Goal: Entertainment & Leisure: Browse casually

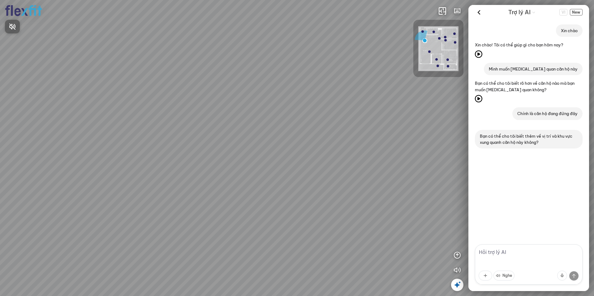
drag, startPoint x: 268, startPoint y: 205, endPoint x: 181, endPoint y: 199, distance: 87.8
click at [204, 200] on div at bounding box center [297, 148] width 594 height 296
drag, startPoint x: 247, startPoint y: 172, endPoint x: 174, endPoint y: 179, distance: 73.4
click at [189, 177] on div "Ban công Bếp Phòng ngủ master Phòng ngủ Phòng ngủ" at bounding box center [297, 148] width 594 height 296
drag, startPoint x: 269, startPoint y: 176, endPoint x: 155, endPoint y: 150, distance: 116.6
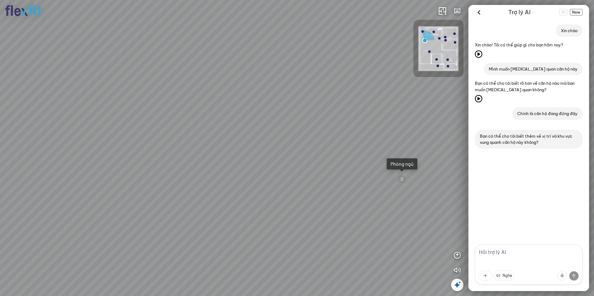
click at [157, 154] on div "Ban công Bếp Phòng ngủ master Phòng ngủ Phòng ngủ" at bounding box center [297, 148] width 594 height 296
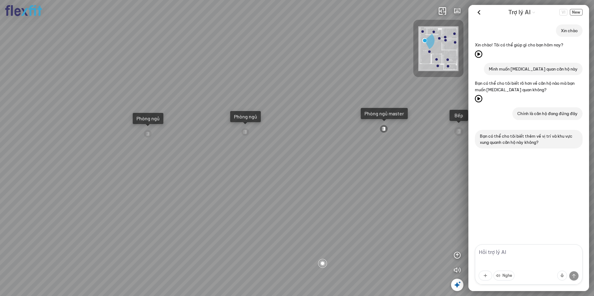
drag, startPoint x: 285, startPoint y: 180, endPoint x: 249, endPoint y: 165, distance: 38.7
click at [228, 172] on div "Ban công Bếp Phòng ngủ master Phòng ngủ Phòng ngủ" at bounding box center [297, 148] width 594 height 296
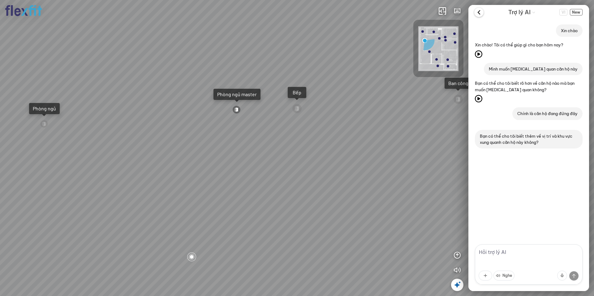
click at [479, 12] on icon at bounding box center [479, 12] width 9 height 9
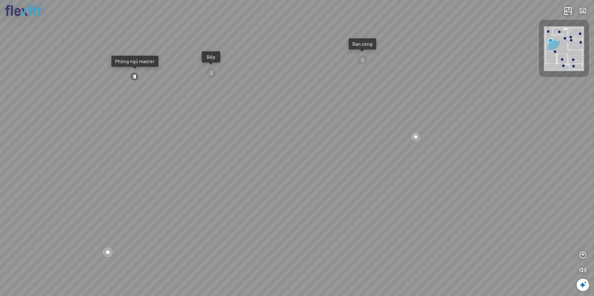
drag, startPoint x: 322, startPoint y: 158, endPoint x: 240, endPoint y: 128, distance: 87.4
click at [239, 128] on div "Ban công Bếp Phòng ngủ master Phòng ngủ Phòng ngủ" at bounding box center [297, 148] width 594 height 296
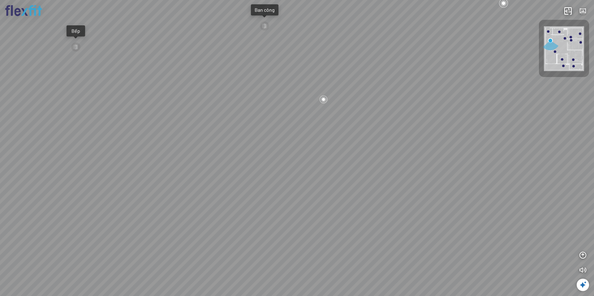
drag, startPoint x: 244, startPoint y: 118, endPoint x: 288, endPoint y: 188, distance: 81.9
click at [275, 171] on div "Ban công Bếp Phòng ngủ master Phòng ngủ Phòng ngủ" at bounding box center [297, 148] width 594 height 296
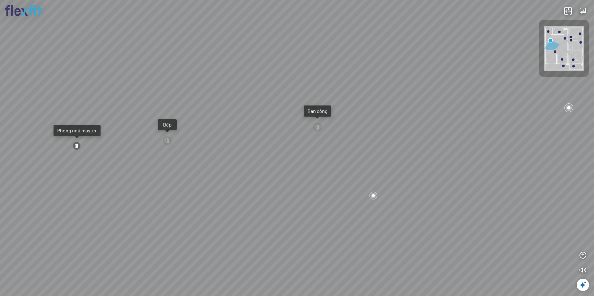
drag, startPoint x: 272, startPoint y: 178, endPoint x: 348, endPoint y: 186, distance: 75.9
click at [347, 182] on div "Ban công Bếp Phòng ngủ master Phòng ngủ Phòng ngủ" at bounding box center [297, 148] width 594 height 296
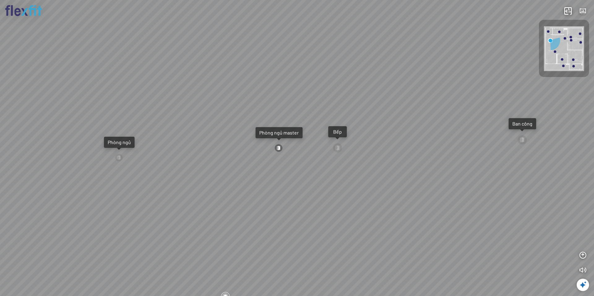
drag, startPoint x: 291, startPoint y: 186, endPoint x: 356, endPoint y: 189, distance: 65.1
click at [361, 189] on div "Ban công Bếp Phòng ngủ master Phòng ngủ Phòng ngủ" at bounding box center [297, 148] width 594 height 296
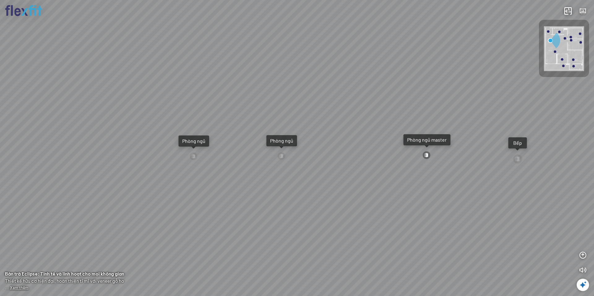
drag, startPoint x: 283, startPoint y: 179, endPoint x: 223, endPoint y: 171, distance: 60.8
click at [245, 173] on div "Ban công Bếp Phòng ngủ master Phòng ngủ Phòng ngủ" at bounding box center [297, 148] width 594 height 296
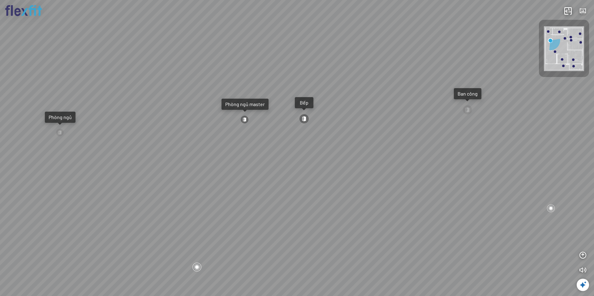
click at [275, 176] on div "Ban công Bếp Phòng ngủ master Phòng ngủ Phòng ngủ" at bounding box center [297, 148] width 594 height 296
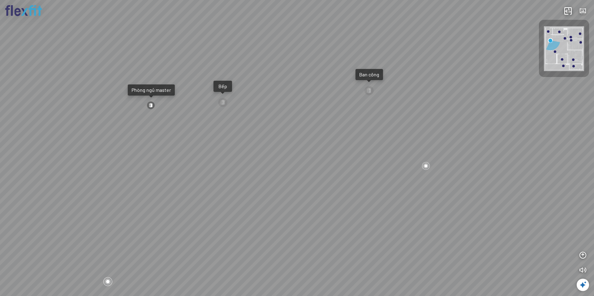
drag, startPoint x: 323, startPoint y: 156, endPoint x: 395, endPoint y: 143, distance: 73.3
click at [376, 145] on div "Ban công Bếp Phòng ngủ master Phòng ngủ Phòng ngủ" at bounding box center [297, 148] width 594 height 296
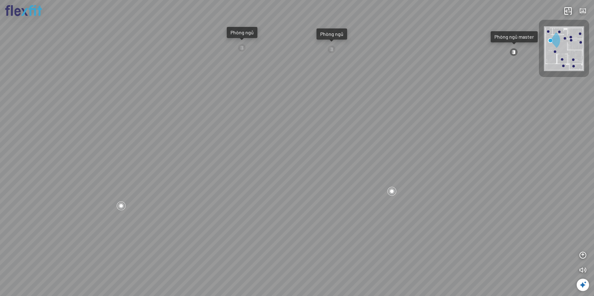
drag, startPoint x: 276, startPoint y: 154, endPoint x: 315, endPoint y: 157, distance: 39.1
click at [348, 159] on div "Ban công Bếp Phòng ngủ master Phòng ngủ Phòng ngủ" at bounding box center [297, 148] width 594 height 296
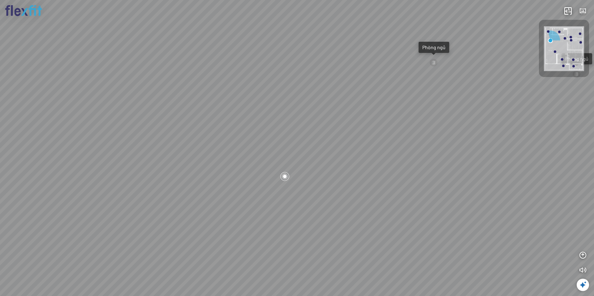
drag, startPoint x: 230, startPoint y: 147, endPoint x: 296, endPoint y: 179, distance: 72.7
click at [316, 190] on div "Ban công Bếp Phòng ngủ master Phòng ngủ Phòng ngủ" at bounding box center [297, 148] width 594 height 296
drag, startPoint x: 239, startPoint y: 182, endPoint x: 142, endPoint y: 184, distance: 97.5
click at [158, 183] on div "Ban công Bếp Phòng ngủ master Phòng ngủ Phòng ngủ" at bounding box center [297, 148] width 594 height 296
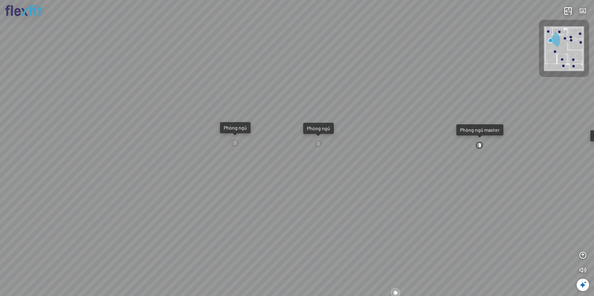
click at [480, 145] on div at bounding box center [479, 145] width 8 height 8
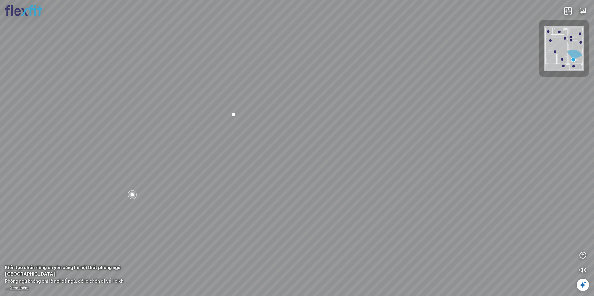
drag, startPoint x: 234, startPoint y: 176, endPoint x: 358, endPoint y: 208, distance: 128.8
click at [337, 205] on div "Phòng khách Phòng tắm master" at bounding box center [297, 148] width 594 height 296
drag, startPoint x: 271, startPoint y: 184, endPoint x: 458, endPoint y: 141, distance: 192.2
click at [384, 156] on div "Phòng khách Phòng tắm master" at bounding box center [297, 148] width 594 height 296
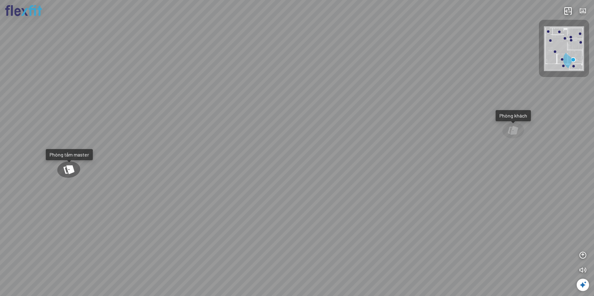
drag, startPoint x: 280, startPoint y: 156, endPoint x: 344, endPoint y: 166, distance: 64.2
click at [337, 164] on div "Phòng khách Phòng tắm master" at bounding box center [297, 148] width 594 height 296
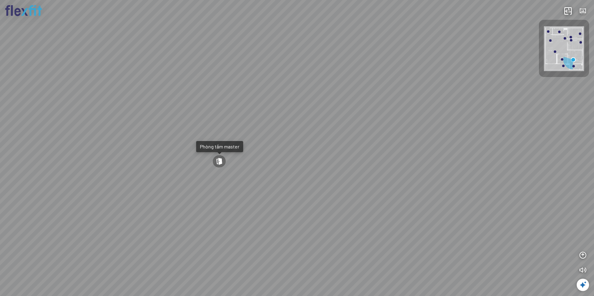
click at [320, 185] on div "Phòng khách Phòng tắm master" at bounding box center [297, 148] width 594 height 296
drag, startPoint x: 345, startPoint y: 188, endPoint x: 157, endPoint y: 182, distance: 188.3
click at [169, 181] on div "Phòng khách Phòng tắm master" at bounding box center [297, 148] width 594 height 296
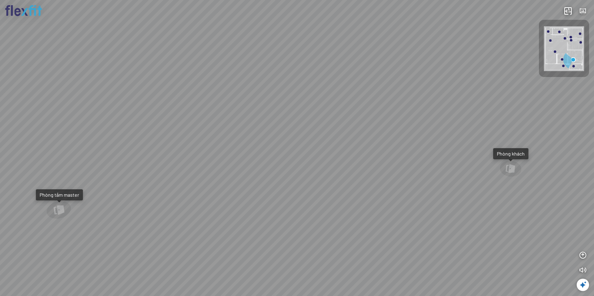
click at [285, 177] on div "Phòng khách Phòng tắm master" at bounding box center [297, 148] width 594 height 296
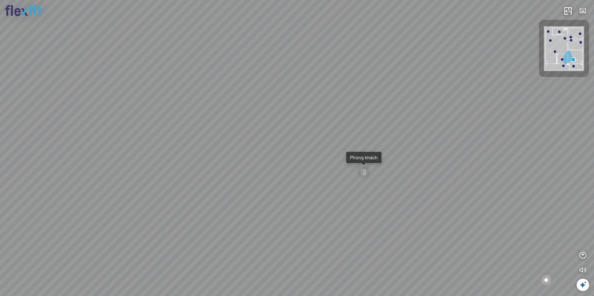
click at [372, 168] on div "Phòng khách Phòng tắm master" at bounding box center [297, 148] width 594 height 296
click at [368, 170] on div at bounding box center [364, 173] width 14 height 14
drag, startPoint x: 244, startPoint y: 169, endPoint x: 348, endPoint y: 174, distance: 104.4
click at [319, 175] on div at bounding box center [297, 148] width 594 height 296
drag, startPoint x: 294, startPoint y: 171, endPoint x: 143, endPoint y: 163, distance: 151.3
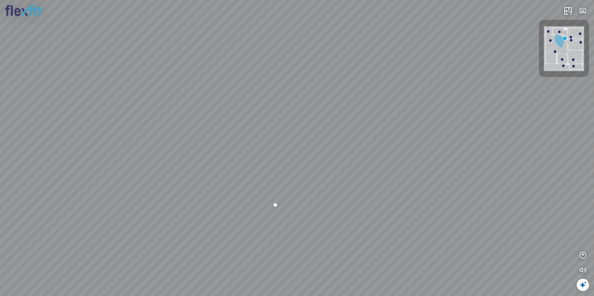
click at [80, 165] on div at bounding box center [297, 148] width 594 height 296
drag, startPoint x: 275, startPoint y: 163, endPoint x: 206, endPoint y: 164, distance: 69.3
click at [213, 163] on div "Bếp WC Phòng ngủ master Phòng ngủ Phòng ngủ" at bounding box center [297, 148] width 594 height 296
click at [295, 163] on div "Bếp WC Phòng ngủ master Phòng ngủ Phòng ngủ" at bounding box center [297, 148] width 594 height 296
click at [315, 165] on div at bounding box center [297, 148] width 594 height 296
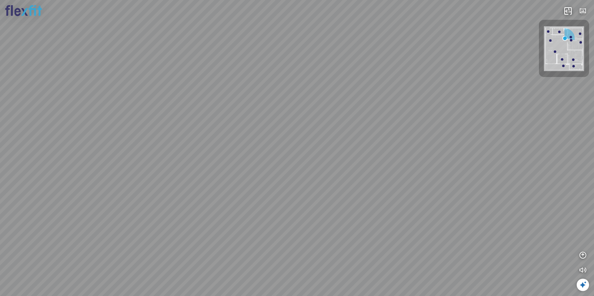
click at [312, 165] on div at bounding box center [297, 148] width 594 height 296
click at [308, 165] on div at bounding box center [297, 148] width 594 height 296
drag, startPoint x: 341, startPoint y: 170, endPoint x: 295, endPoint y: 165, distance: 46.8
click at [296, 165] on div at bounding box center [297, 148] width 594 height 296
drag, startPoint x: 294, startPoint y: 165, endPoint x: 336, endPoint y: 160, distance: 42.4
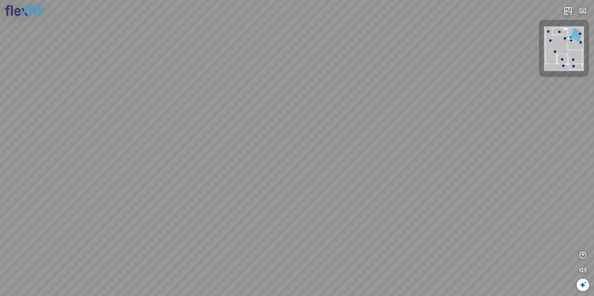
click at [371, 160] on div at bounding box center [297, 148] width 594 height 296
drag, startPoint x: 285, startPoint y: 152, endPoint x: 323, endPoint y: 196, distance: 58.4
click at [320, 195] on div at bounding box center [297, 148] width 594 height 296
drag, startPoint x: 309, startPoint y: 187, endPoint x: 356, endPoint y: 144, distance: 63.3
click at [357, 144] on div at bounding box center [297, 148] width 594 height 296
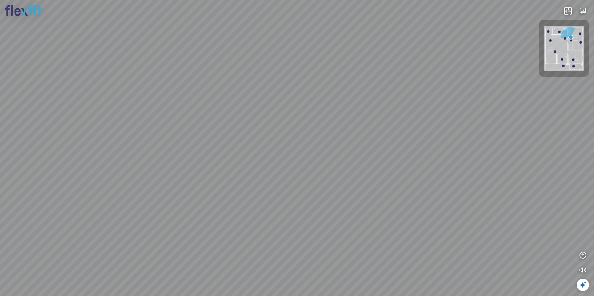
drag, startPoint x: 309, startPoint y: 154, endPoint x: 284, endPoint y: 169, distance: 28.5
click at [284, 168] on div at bounding box center [297, 148] width 594 height 296
drag, startPoint x: 309, startPoint y: 171, endPoint x: 209, endPoint y: 186, distance: 101.1
click at [209, 186] on div at bounding box center [297, 148] width 594 height 296
drag, startPoint x: 309, startPoint y: 173, endPoint x: 355, endPoint y: 171, distance: 46.4
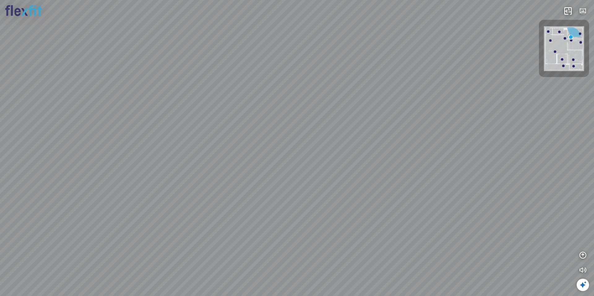
click at [352, 171] on div at bounding box center [297, 148] width 594 height 296
drag, startPoint x: 346, startPoint y: 178, endPoint x: 401, endPoint y: 169, distance: 55.6
click at [434, 170] on div at bounding box center [297, 148] width 594 height 296
drag, startPoint x: 374, startPoint y: 178, endPoint x: 348, endPoint y: 150, distance: 37.7
click at [351, 153] on div at bounding box center [297, 148] width 594 height 296
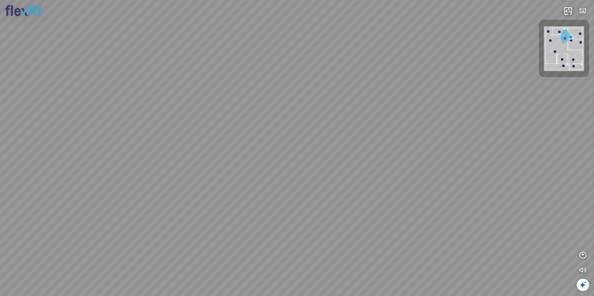
drag, startPoint x: 262, startPoint y: 227, endPoint x: 301, endPoint y: 209, distance: 42.2
click at [299, 210] on div at bounding box center [297, 148] width 594 height 296
click at [575, 43] on img at bounding box center [564, 48] width 40 height 45
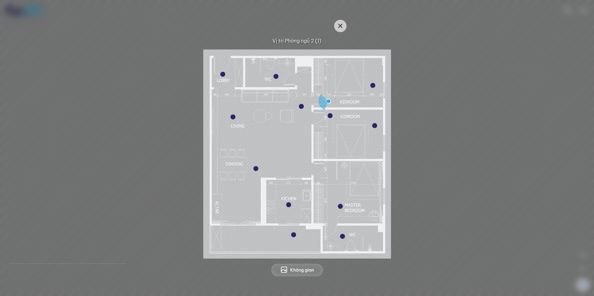
click at [331, 117] on div at bounding box center [330, 115] width 5 height 5
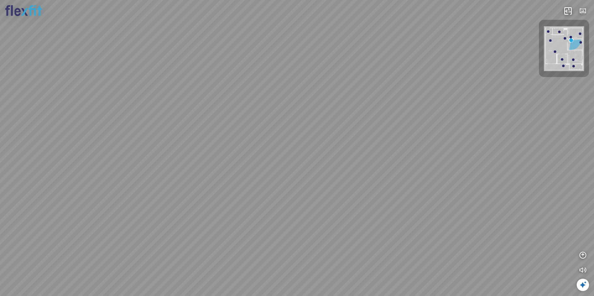
drag
click at [418, 166] on div at bounding box center [297, 148] width 594 height 296
click at [255, 142] on div "Phòng khách" at bounding box center [297, 148] width 594 height 296
click at [217, 154] on div "Phòng khách" at bounding box center [297, 148] width 594 height 296
click at [286, 171] on div "Phòng khách" at bounding box center [297, 148] width 594 height 296
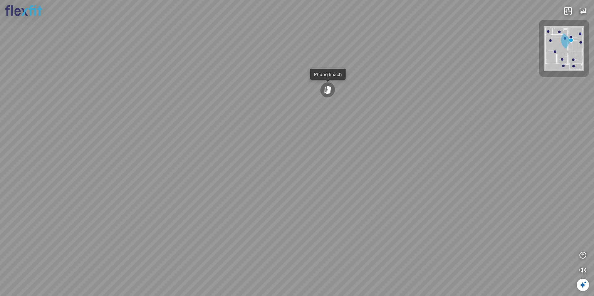
click at [330, 67] on div "Phòng khách" at bounding box center [297, 148] width 594 height 296
click at [330, 75] on div "Phòng khách" at bounding box center [328, 74] width 28 height 6
click at [331, 75] on div "Phòng khách" at bounding box center [297, 148] width 594 height 296
click at [336, 66] on div "Phòng khách" at bounding box center [326, 61] width 35 height 11
click at [560, 32] on div at bounding box center [559, 32] width 2 height 2
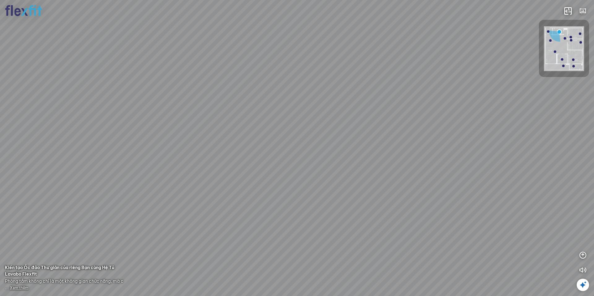
click at [558, 31] on div at bounding box center [564, 48] width 50 height 57
click at [295, 127] on div at bounding box center [297, 148] width 594 height 296
click at [373, 136] on div at bounding box center [297, 148] width 594 height 296
click at [340, 115] on div at bounding box center [297, 148] width 594 height 296
click at [343, 93] on div at bounding box center [297, 148] width 594 height 296
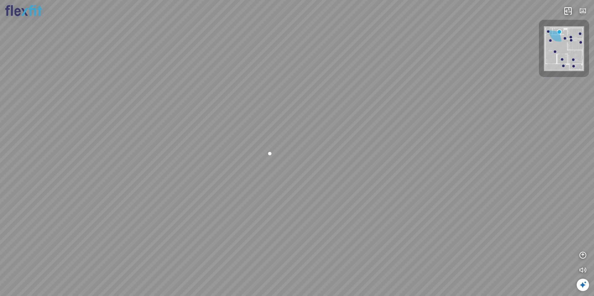
click at [358, 131] on div at bounding box center [297, 148] width 594 height 296
click at [311, 163] on div at bounding box center [311, 163] width 11 height 11
click at [358, 200] on div at bounding box center [297, 148] width 594 height 296
click at [350, 169] on div at bounding box center [297, 148] width 594 height 296
click at [403, 134] on div at bounding box center [297, 148] width 594 height 296
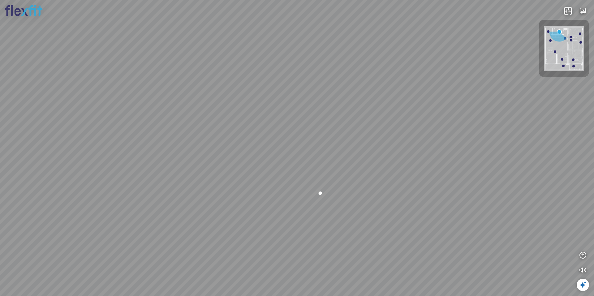
click at [371, 150] on div at bounding box center [297, 148] width 594 height 296
click at [573, 67] on div at bounding box center [574, 66] width 2 height 2
click at [464, 115] on div at bounding box center [297, 148] width 594 height 296
click at [356, 127] on div at bounding box center [297, 148] width 594 height 296
click at [398, 119] on div at bounding box center [297, 148] width 594 height 296
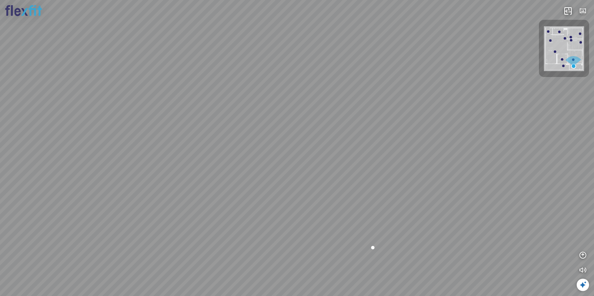
click at [365, 157] on div at bounding box center [297, 148] width 594 height 296
click at [379, 121] on div at bounding box center [297, 148] width 594 height 296
